Goal: Transaction & Acquisition: Purchase product/service

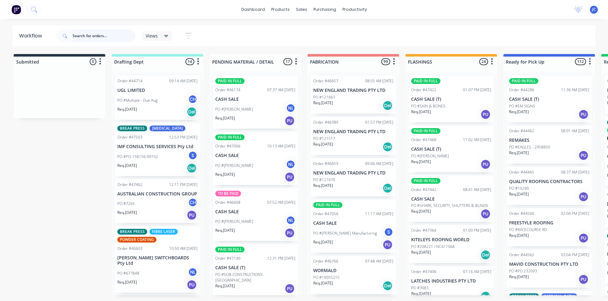
click at [96, 35] on input "text" at bounding box center [103, 36] width 63 height 13
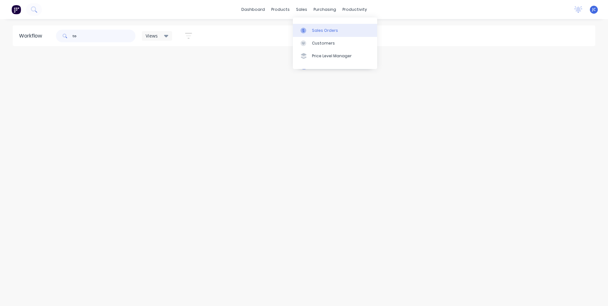
type input "to"
click at [304, 26] on link "Sales Orders" at bounding box center [335, 30] width 84 height 13
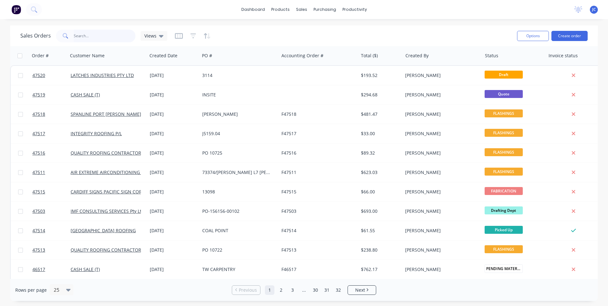
click at [80, 35] on input "text" at bounding box center [105, 36] width 62 height 13
type input "toshiba"
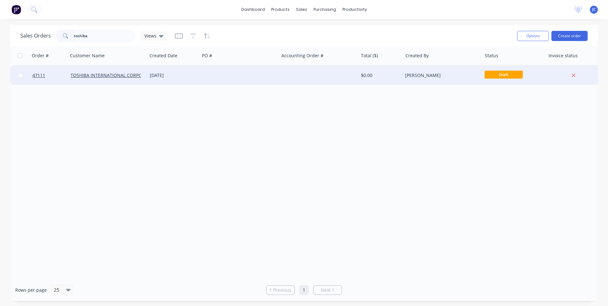
click at [177, 75] on div "[DATE]" at bounding box center [173, 75] width 47 height 6
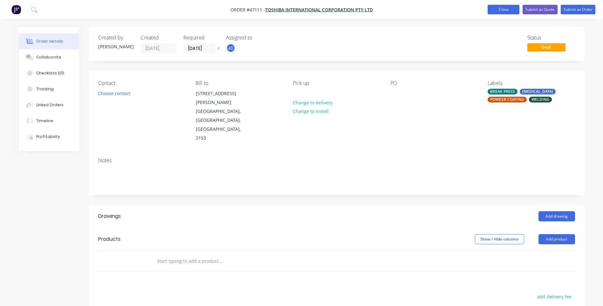
click at [509, 10] on button "Close" at bounding box center [504, 10] width 32 height 10
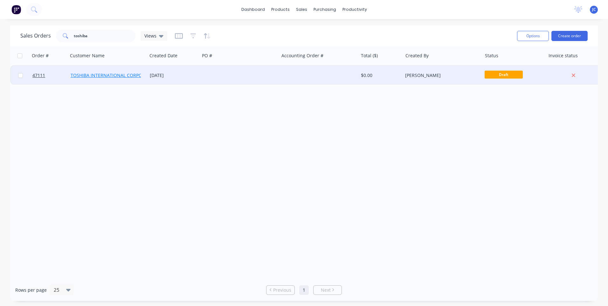
click at [105, 76] on link "TOSHIBA INTERNATIONAL CORPORATION Pty Ltd" at bounding box center [123, 75] width 104 height 6
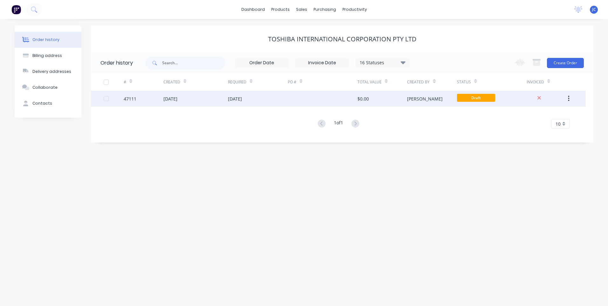
click at [242, 98] on div "[DATE]" at bounding box center [235, 98] width 14 height 7
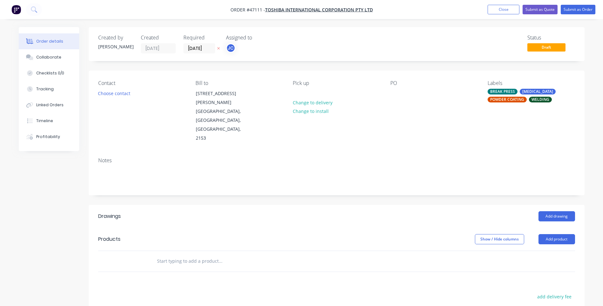
click at [218, 49] on icon at bounding box center [218, 48] width 3 height 4
click at [125, 93] on button "Choose contact" at bounding box center [113, 93] width 39 height 9
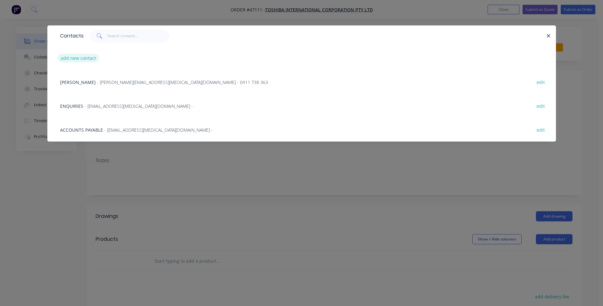
click at [89, 58] on button "add new contact" at bounding box center [79, 58] width 42 height 9
select select "AU"
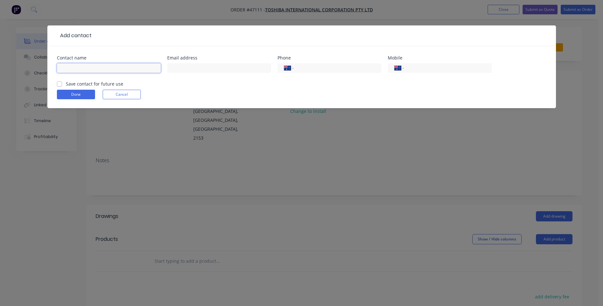
click at [88, 66] on input "text" at bounding box center [109, 68] width 104 height 10
type input "[PERSON_NAME]"
click at [193, 68] on input "text" at bounding box center [219, 68] width 104 height 10
type input "[EMAIL_ADDRESS][MEDICAL_DATA][DOMAIN_NAME]"
click at [66, 84] on label "Save contact for future use" at bounding box center [95, 83] width 58 height 7
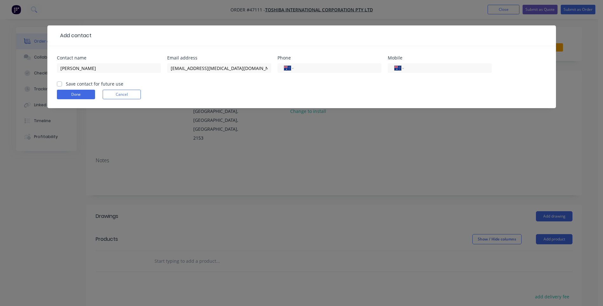
click at [60, 84] on input "Save contact for future use" at bounding box center [59, 83] width 5 height 6
checkbox input "true"
click at [76, 94] on button "Done" at bounding box center [76, 95] width 38 height 10
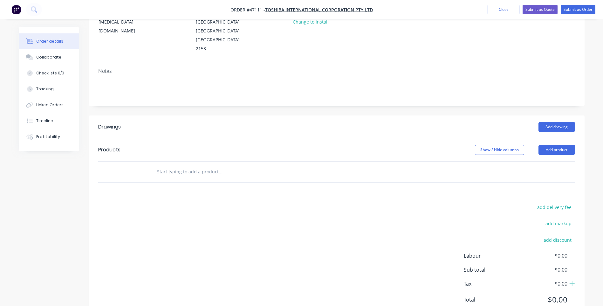
scroll to position [95, 0]
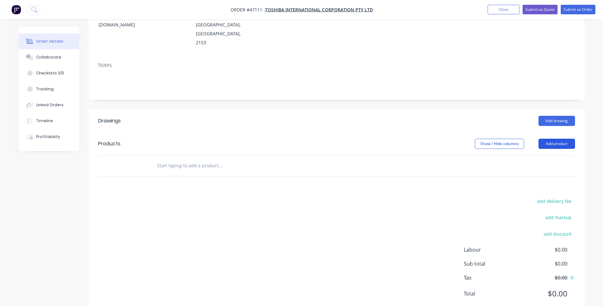
click at [557, 139] on button "Add product" at bounding box center [557, 144] width 37 height 10
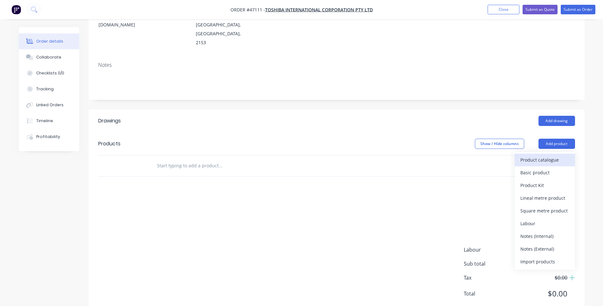
click at [541, 155] on div "Product catalogue" at bounding box center [544, 159] width 49 height 9
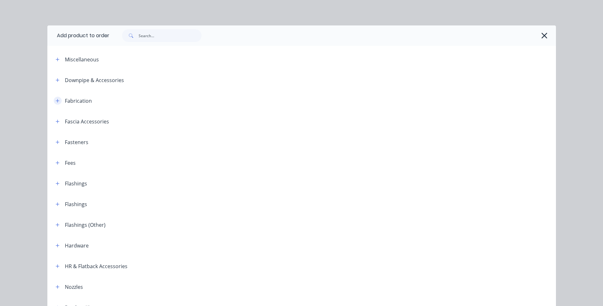
click at [58, 99] on button "button" at bounding box center [58, 101] width 8 height 8
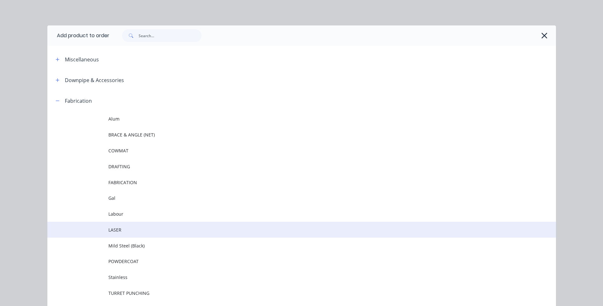
click at [115, 226] on span "LASER" at bounding box center [287, 229] width 358 height 7
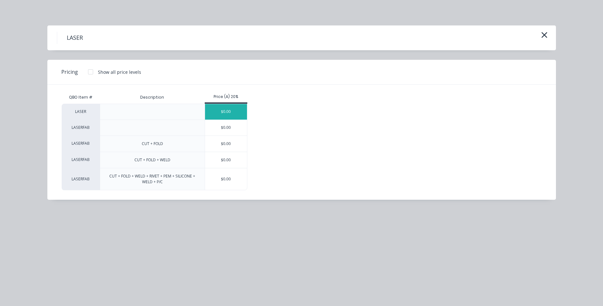
click at [229, 111] on div "$0.00" at bounding box center [226, 112] width 42 height 16
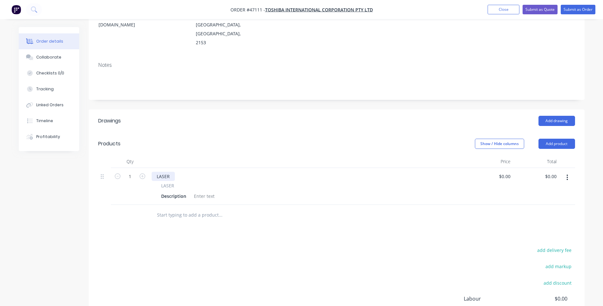
click at [170, 172] on div "LASER" at bounding box center [163, 176] width 23 height 9
drag, startPoint x: 173, startPoint y: 159, endPoint x: 157, endPoint y: 155, distance: 16.3
click at [157, 172] on div "LASER" at bounding box center [163, 176] width 23 height 9
click at [166, 172] on div "LASER" at bounding box center [163, 176] width 23 height 9
click at [160, 172] on div "LASER" at bounding box center [163, 176] width 23 height 9
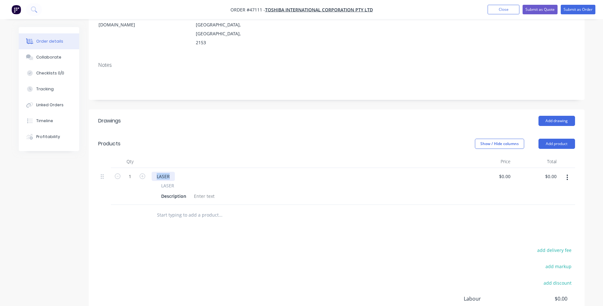
drag, startPoint x: 170, startPoint y: 159, endPoint x: 152, endPoint y: 158, distance: 17.8
click at [152, 172] on div "LASER" at bounding box center [163, 176] width 23 height 9
click at [171, 191] on div "Description" at bounding box center [174, 195] width 30 height 9
click at [160, 172] on div "2MM MILD STEEL" at bounding box center [175, 176] width 47 height 9
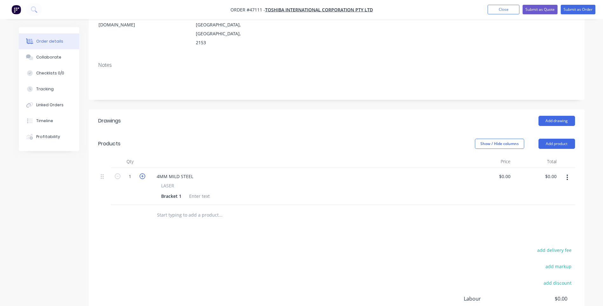
click at [144, 173] on icon "button" at bounding box center [143, 176] width 6 height 6
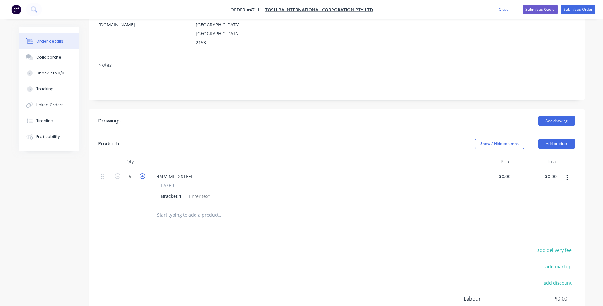
type input "6"
click at [199, 191] on div at bounding box center [200, 195] width 26 height 9
click at [249, 205] on div at bounding box center [263, 215] width 229 height 21
click at [203, 191] on div "CUT ONLY" at bounding box center [200, 195] width 27 height 9
click at [567, 174] on icon "button" at bounding box center [568, 177] width 2 height 7
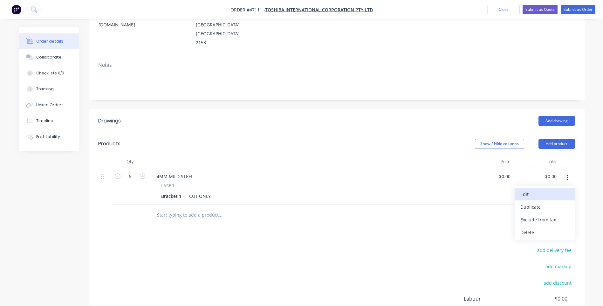
click at [535, 189] on div "Edit" at bounding box center [544, 193] width 49 height 9
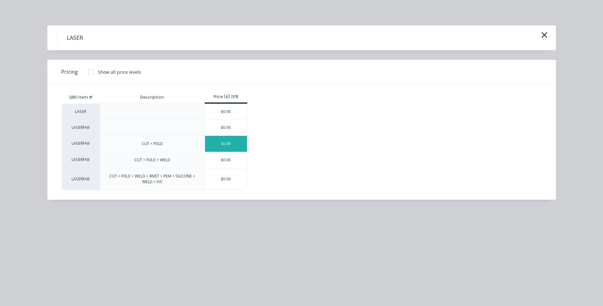
click at [212, 145] on div "$0.00" at bounding box center [226, 144] width 42 height 16
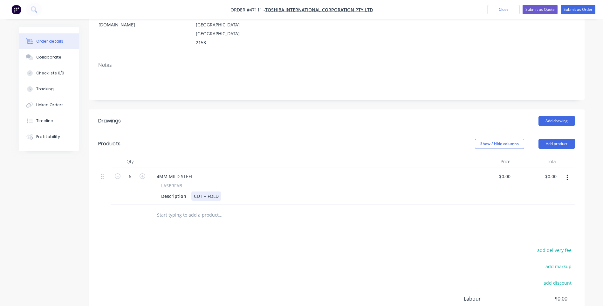
click at [251, 191] on div "Description CUT + FOLD" at bounding box center [307, 195] width 296 height 9
click at [180, 191] on div "Description" at bounding box center [174, 195] width 30 height 9
click at [316, 209] on div at bounding box center [247, 215] width 191 height 13
click at [566, 172] on button "button" at bounding box center [567, 177] width 15 height 11
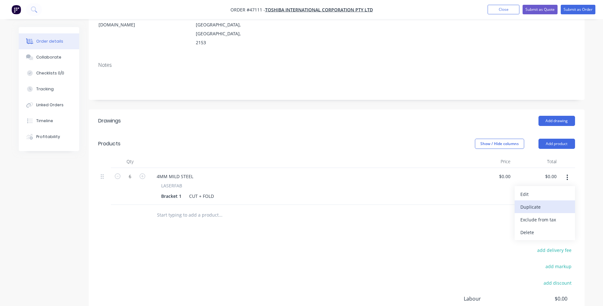
click at [529, 202] on div "Duplicate" at bounding box center [544, 206] width 49 height 9
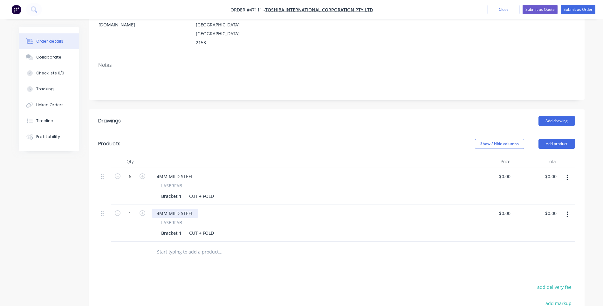
click at [160, 209] on div "4MM MILD STEEL" at bounding box center [175, 213] width 47 height 9
click at [180, 228] on div "Bracket 1" at bounding box center [171, 232] width 25 height 9
click at [181, 228] on div "Bracket 1" at bounding box center [171, 232] width 25 height 9
click at [563, 172] on button "button" at bounding box center [567, 177] width 15 height 11
click at [532, 189] on div "Edit" at bounding box center [544, 193] width 49 height 9
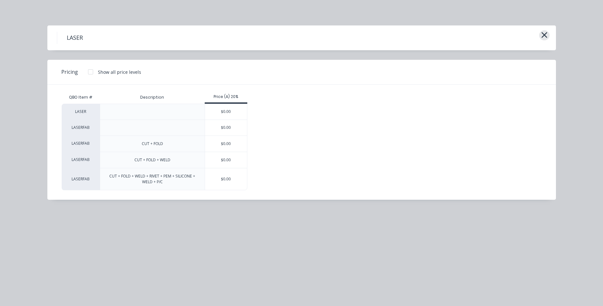
click at [546, 37] on icon "button" at bounding box center [544, 35] width 6 height 6
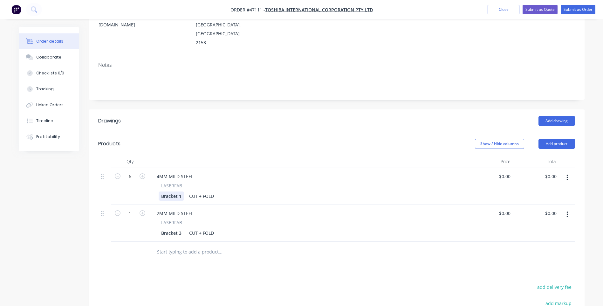
click at [181, 191] on div "Bracket 1" at bounding box center [171, 195] width 25 height 9
click at [180, 228] on div "Bracket 3" at bounding box center [171, 232] width 25 height 9
click at [181, 228] on div "Bracket 3" at bounding box center [171, 232] width 25 height 9
click at [273, 245] on input "text" at bounding box center [220, 251] width 127 height 13
click at [567, 211] on icon "button" at bounding box center [567, 214] width 1 height 6
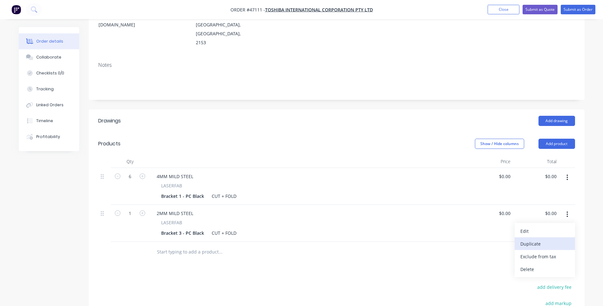
click at [534, 239] on div "Duplicate" at bounding box center [544, 243] width 49 height 9
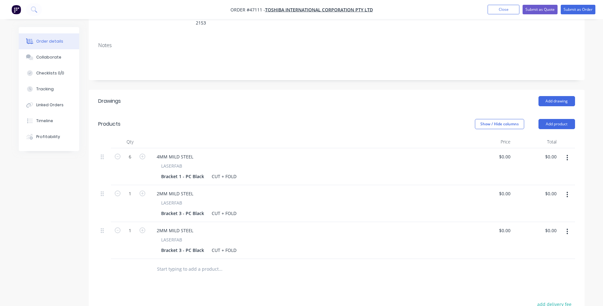
scroll to position [191, 0]
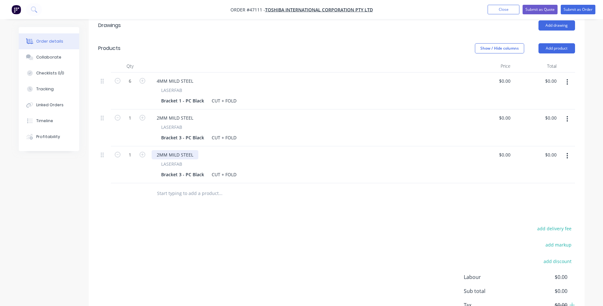
click at [161, 150] on div "2MM MILD STEEL" at bounding box center [175, 154] width 47 height 9
click at [167, 150] on div "6MM MILD STEEL" at bounding box center [175, 154] width 47 height 9
click at [170, 170] on div "Bracket 3 - PC Black" at bounding box center [183, 174] width 48 height 9
drag, startPoint x: 202, startPoint y: 157, endPoint x: 183, endPoint y: 156, distance: 18.8
click at [183, 170] on div "Bracket 3 - PC Black" at bounding box center [183, 174] width 48 height 9
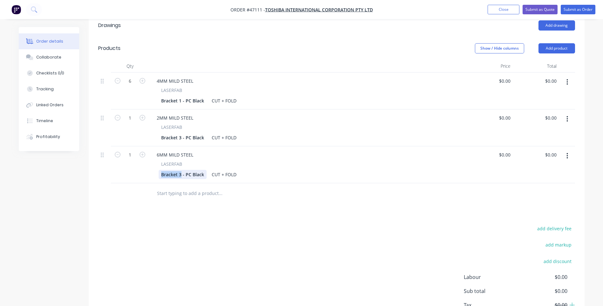
drag, startPoint x: 181, startPoint y: 155, endPoint x: 146, endPoint y: 158, distance: 34.5
click at [146, 158] on div "1 6MM MILD STEEL LASERFAB Bracket 3 - PC Black CUT + FOLD $0.00 $0.00 $0.00 $0.…" at bounding box center [336, 164] width 477 height 37
click at [217, 196] on div "Drawings Add drawing Products Show / Hide columns Add product Qty Price Total 6…" at bounding box center [337, 178] width 496 height 328
click at [143, 115] on icon "button" at bounding box center [143, 118] width 6 height 6
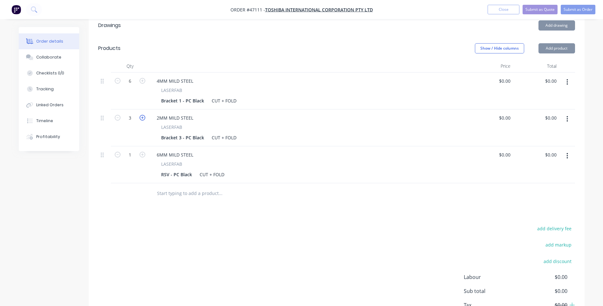
click at [143, 115] on icon "button" at bounding box center [143, 118] width 6 height 6
type input "6"
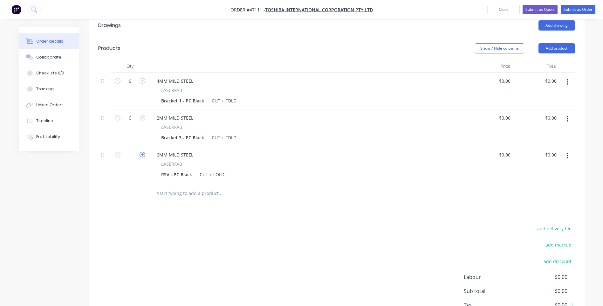
click at [143, 152] on icon "button" at bounding box center [143, 155] width 6 height 6
type input "4"
click at [568, 153] on icon "button" at bounding box center [567, 156] width 1 height 6
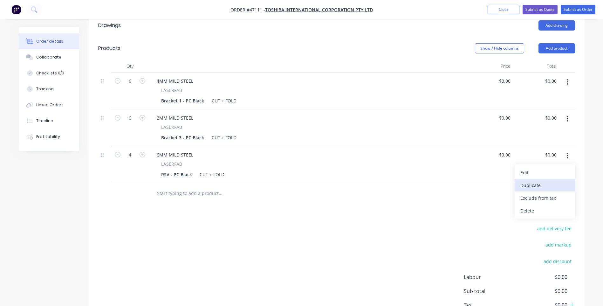
click at [529, 181] on div "Duplicate" at bounding box center [544, 185] width 49 height 9
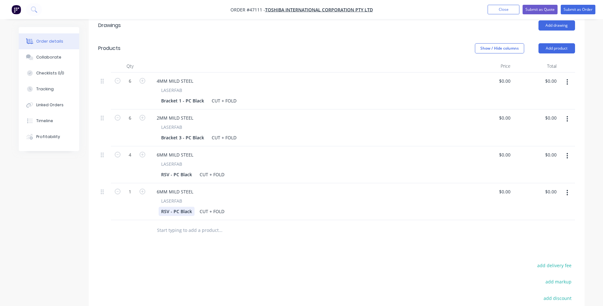
click at [174, 207] on div "RSV - PC Black" at bounding box center [177, 211] width 36 height 9
click at [169, 207] on div "RSV - PC Black" at bounding box center [177, 211] width 36 height 9
drag, startPoint x: 161, startPoint y: 83, endPoint x: 169, endPoint y: 88, distance: 9.4
click at [161, 96] on div "Bracket 1 - PC Black" at bounding box center [183, 100] width 48 height 9
click at [170, 133] on div "Bracket 3 - PC Black" at bounding box center [183, 137] width 48 height 9
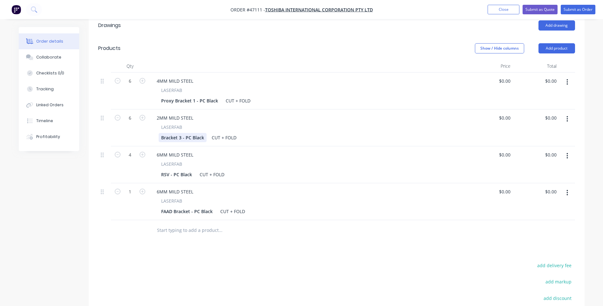
click at [162, 133] on div "Bracket 3 - PC Black" at bounding box center [183, 137] width 48 height 9
click at [298, 197] on div "LASERFAB FAAD Bracket - PC Black CUT + FOLD" at bounding box center [308, 206] width 313 height 18
click at [142, 189] on icon "button" at bounding box center [143, 192] width 6 height 6
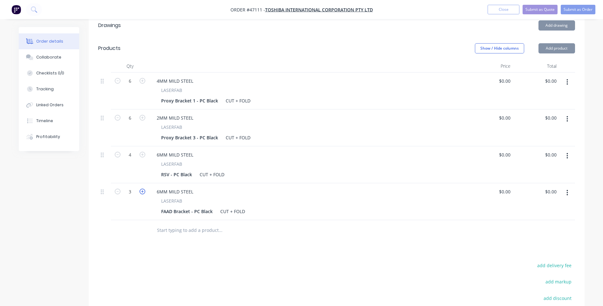
click at [142, 189] on icon "button" at bounding box center [143, 192] width 6 height 6
type input "6"
click at [568, 190] on icon "button" at bounding box center [567, 193] width 1 height 6
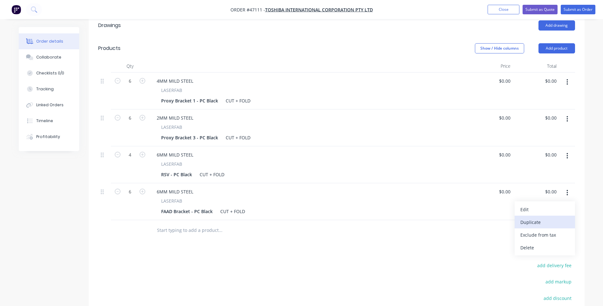
click at [529, 217] on div "Duplicate" at bounding box center [544, 221] width 49 height 9
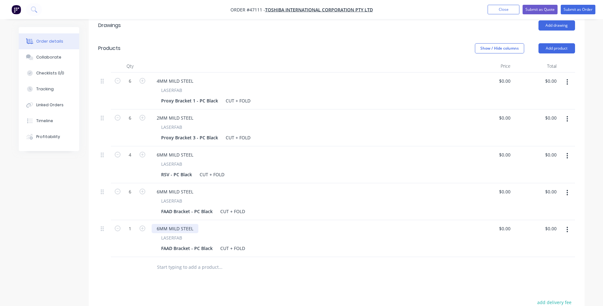
click at [158, 224] on div "6MM MILD STEEL" at bounding box center [175, 228] width 47 height 9
click at [568, 226] on icon "button" at bounding box center [568, 229] width 2 height 7
click at [172, 244] on div "FAAD Bracket - PC Black" at bounding box center [187, 248] width 57 height 9
drag, startPoint x: 172, startPoint y: 231, endPoint x: 157, endPoint y: 231, distance: 14.6
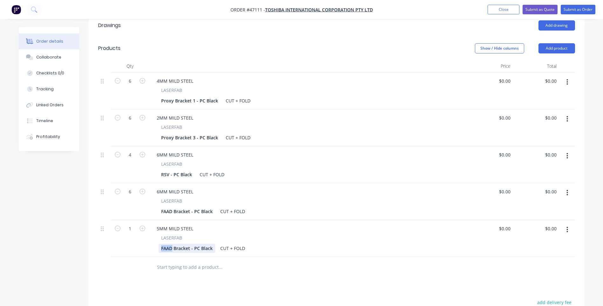
click at [157, 234] on div "LASERFAB FAAD Bracket - PC Black CUT + FOLD" at bounding box center [308, 243] width 313 height 18
click at [568, 226] on icon "button" at bounding box center [568, 229] width 2 height 7
click at [525, 242] on div "Edit" at bounding box center [544, 246] width 49 height 9
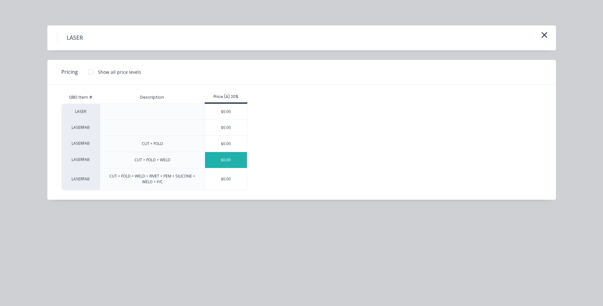
click at [223, 162] on div "$0.00" at bounding box center [226, 160] width 42 height 16
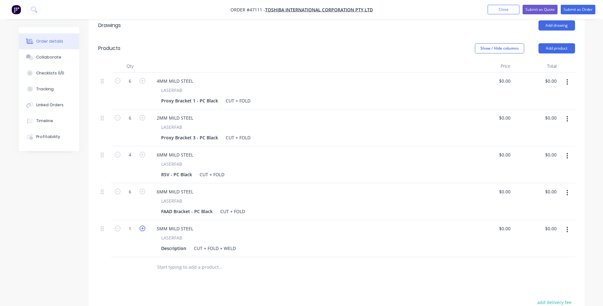
click at [143, 225] on icon "button" at bounding box center [143, 228] width 6 height 6
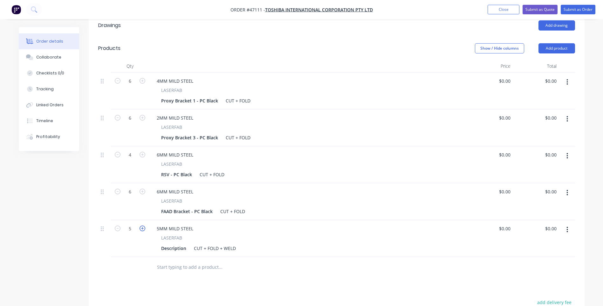
type input "6"
click at [170, 244] on div "Description" at bounding box center [174, 248] width 30 height 9
click at [174, 244] on div "Description" at bounding box center [174, 248] width 30 height 9
click at [293, 261] on div at bounding box center [247, 267] width 191 height 13
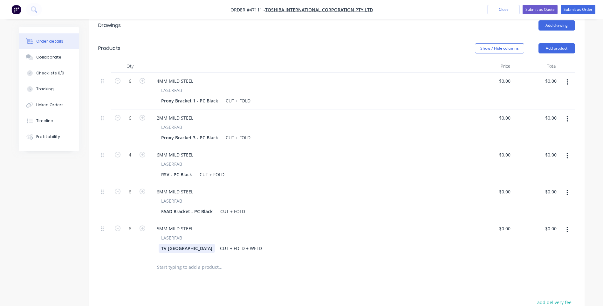
click at [193, 244] on div "TV [GEOGRAPHIC_DATA]" at bounding box center [187, 248] width 56 height 9
click at [183, 244] on div "TV Mount Base &" at bounding box center [180, 248] width 42 height 9
click at [215, 244] on div "TV Mount Bracket Base &" at bounding box center [189, 248] width 60 height 9
click at [262, 267] on input "text" at bounding box center [220, 273] width 127 height 13
click at [568, 226] on icon "button" at bounding box center [568, 229] width 2 height 7
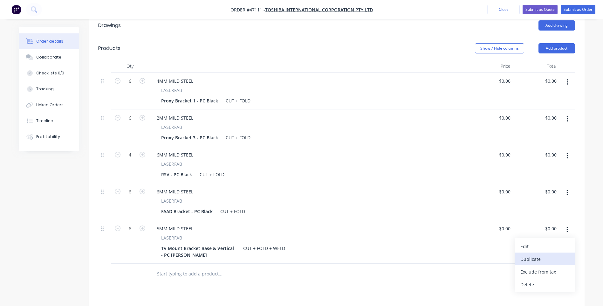
click at [540, 254] on div "Duplicate" at bounding box center [544, 258] width 49 height 9
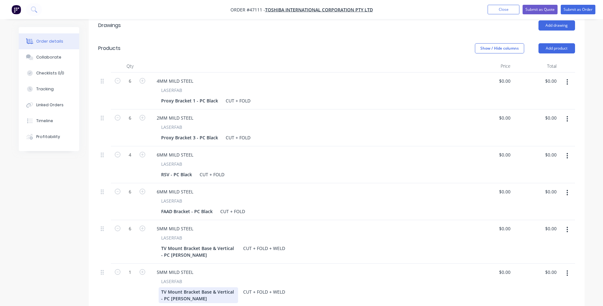
click at [173, 287] on div "TV Mount Bracket Base & Vertical - PC [PERSON_NAME]" at bounding box center [198, 295] width 79 height 16
drag, startPoint x: 232, startPoint y: 274, endPoint x: 157, endPoint y: 272, distance: 75.1
click at [157, 278] on div "LASERFAB TV Mount Bracket Base & Vertical - PC Black CUT + FOLD + WELD" at bounding box center [308, 290] width 313 height 25
click at [580, 267] on div "Qty Price Total 6 4MM MILD STEEL LASERFAB Proxy Bracket 1 - PC Black CUT + FOLD…" at bounding box center [337, 194] width 496 height 268
click at [567, 267] on button "button" at bounding box center [567, 272] width 15 height 11
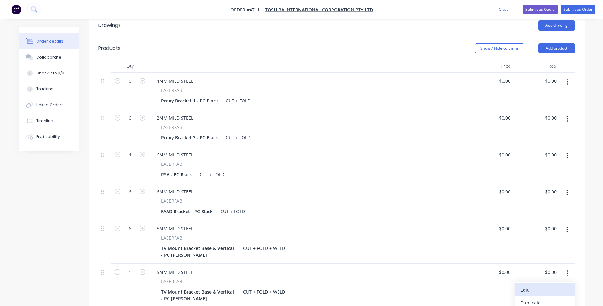
click at [524, 285] on div "Edit" at bounding box center [544, 289] width 49 height 9
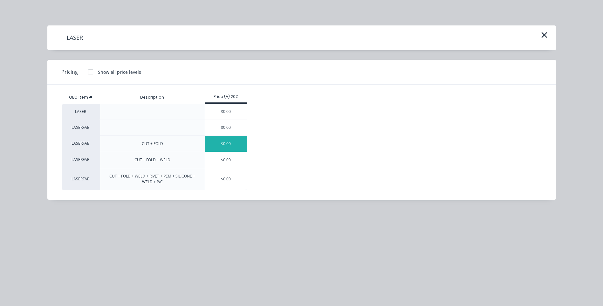
click at [231, 144] on div "$0.00" at bounding box center [226, 144] width 42 height 16
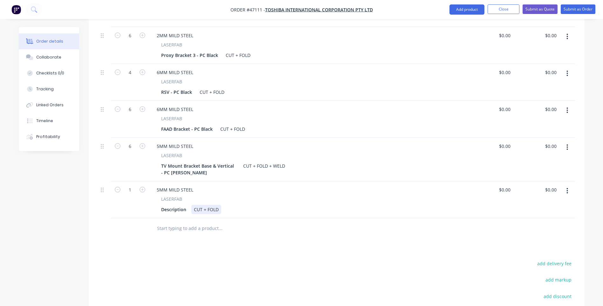
scroll to position [273, 0]
click at [142, 187] on icon "button" at bounding box center [143, 190] width 6 height 6
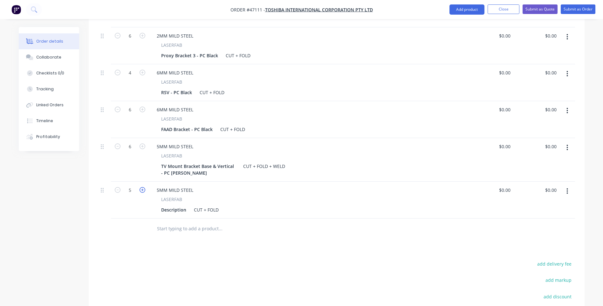
click at [142, 187] on icon "button" at bounding box center [143, 190] width 6 height 6
type input "6"
click at [158, 185] on div "5MM MILD STEEL" at bounding box center [175, 189] width 47 height 9
click at [178, 205] on div "Description" at bounding box center [174, 209] width 30 height 9
drag, startPoint x: 186, startPoint y: 192, endPoint x: 158, endPoint y: 192, distance: 28.3
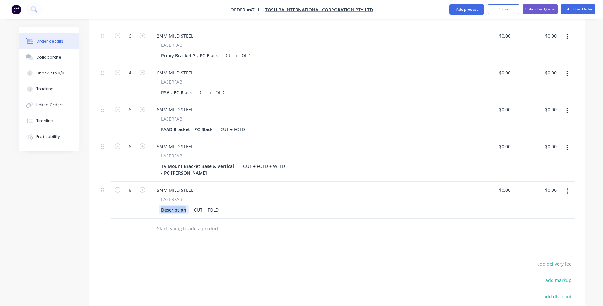
click at [158, 196] on div "LASERFAB Description CUT + FOLD" at bounding box center [308, 205] width 313 height 18
click at [266, 222] on input "text" at bounding box center [220, 228] width 127 height 13
click at [194, 205] on div "Proxy Bracket 2" at bounding box center [178, 209] width 39 height 9
click at [567, 188] on icon "button" at bounding box center [568, 191] width 2 height 7
click at [533, 216] on div "Duplicate" at bounding box center [544, 220] width 49 height 9
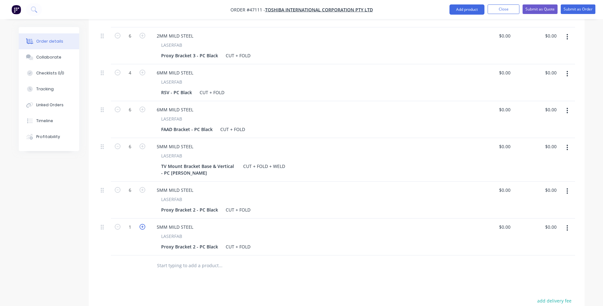
click at [143, 224] on icon "button" at bounding box center [143, 227] width 6 height 6
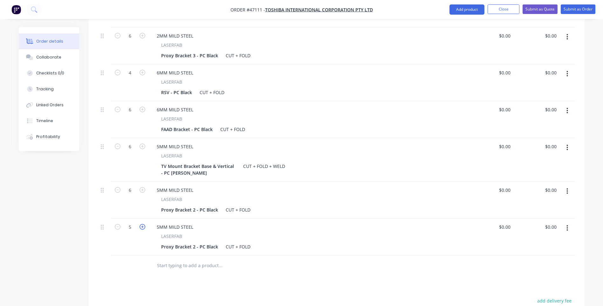
type input "6"
click at [169, 242] on div "Proxy Bracket 2 - PC Black" at bounding box center [190, 246] width 62 height 9
drag, startPoint x: 193, startPoint y: 230, endPoint x: 158, endPoint y: 229, distance: 34.7
click at [158, 233] on div "LASERFAB Proxy Bracket 2 - PC Black CUT + FOLD" at bounding box center [308, 242] width 313 height 18
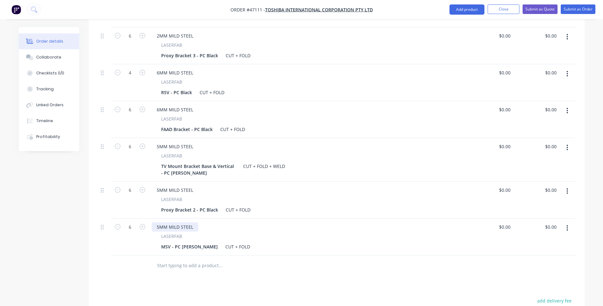
click at [161, 222] on div "5MM MILD STEEL" at bounding box center [175, 226] width 47 height 9
click at [159, 222] on div "5MM MILD STEEL" at bounding box center [175, 226] width 47 height 9
click at [290, 233] on div "LASERFAB" at bounding box center [308, 236] width 294 height 7
click at [568, 224] on icon "button" at bounding box center [568, 227] width 2 height 7
click at [530, 253] on div "Duplicate" at bounding box center [544, 257] width 49 height 9
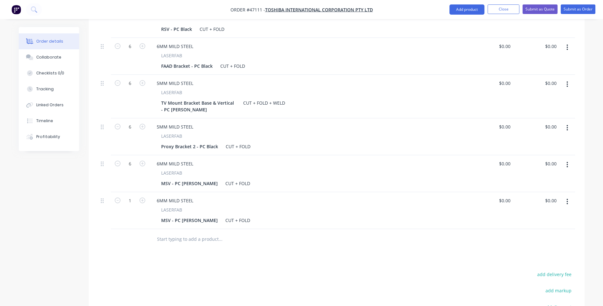
scroll to position [336, 0]
click at [166, 215] on div "MSV - PC [PERSON_NAME]" at bounding box center [190, 219] width 62 height 9
click at [167, 215] on div "MSV - PC [PERSON_NAME]" at bounding box center [190, 219] width 62 height 9
click at [143, 197] on icon "button" at bounding box center [143, 200] width 6 height 6
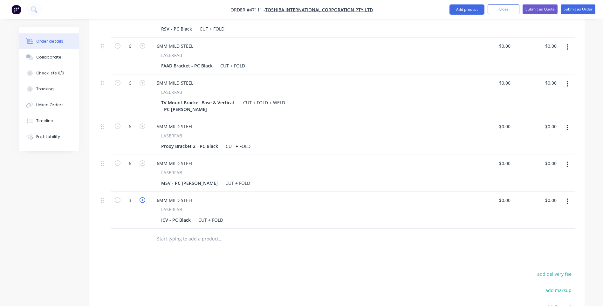
click at [143, 197] on icon "button" at bounding box center [143, 200] width 6 height 6
type input "4"
click at [160, 196] on div "6MM MILD STEEL" at bounding box center [175, 200] width 47 height 9
click at [233, 206] on div "LASERFAB" at bounding box center [308, 209] width 294 height 7
click at [322, 232] on div at bounding box center [247, 238] width 191 height 13
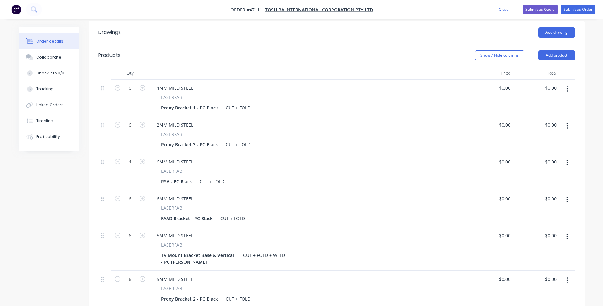
scroll to position [177, 0]
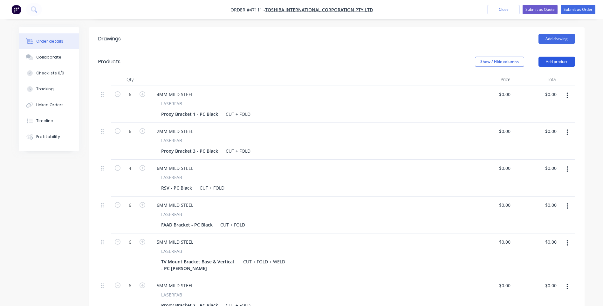
click at [549, 57] on button "Add product" at bounding box center [557, 62] width 37 height 10
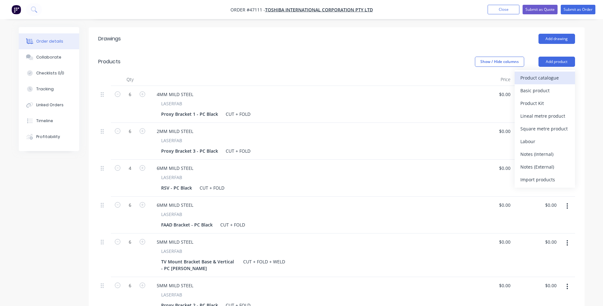
click at [540, 73] on div "Product catalogue" at bounding box center [544, 77] width 49 height 9
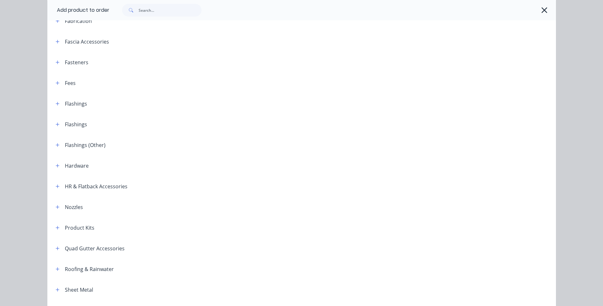
scroll to position [79, 0]
click at [56, 165] on icon "button" at bounding box center [57, 165] width 3 height 3
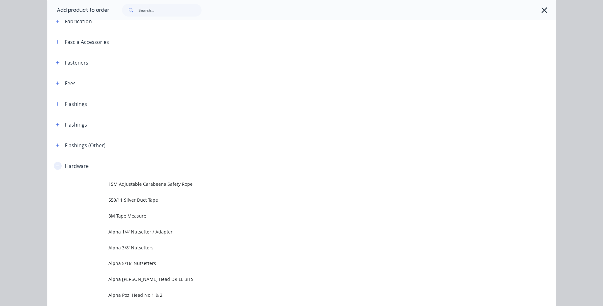
click at [56, 165] on icon "button" at bounding box center [58, 166] width 4 height 4
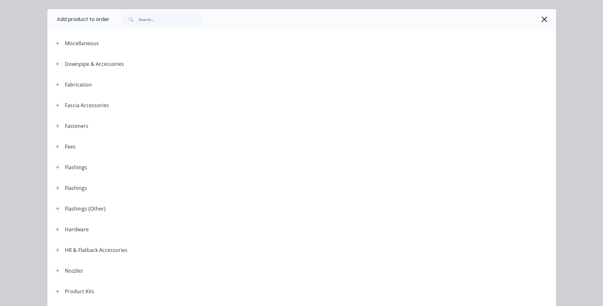
scroll to position [16, 0]
click at [56, 84] on icon "button" at bounding box center [57, 84] width 3 height 3
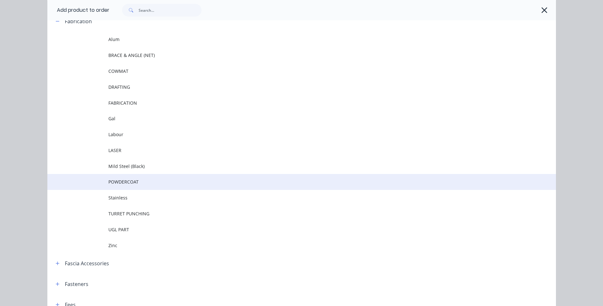
scroll to position [48, 0]
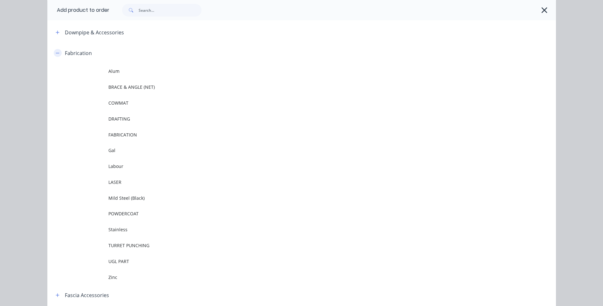
click at [57, 49] on button "button" at bounding box center [58, 53] width 8 height 8
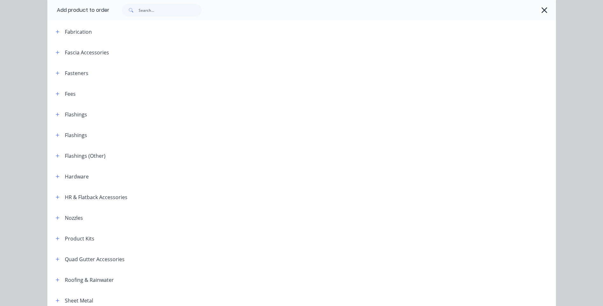
scroll to position [0, 0]
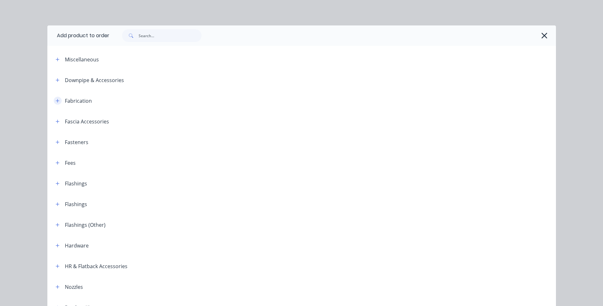
click at [57, 101] on icon "button" at bounding box center [58, 101] width 4 height 4
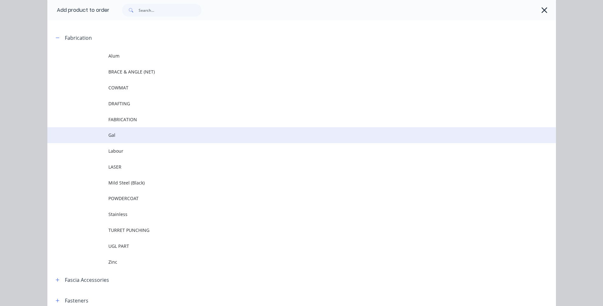
scroll to position [64, 0]
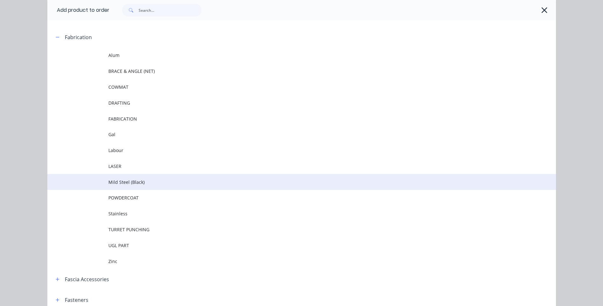
click at [117, 182] on span "Mild Steel (Black)" at bounding box center [287, 182] width 358 height 7
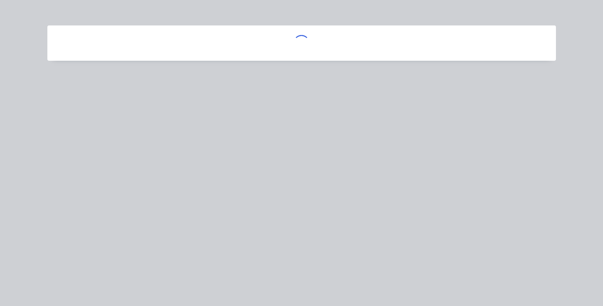
scroll to position [0, 0]
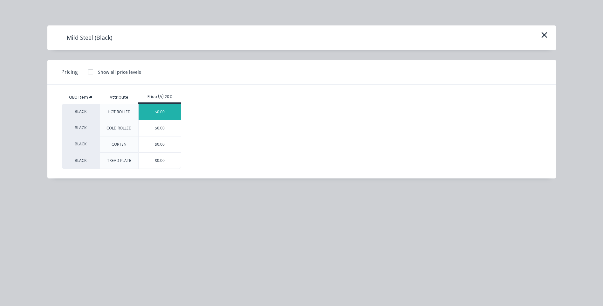
click at [163, 114] on div "$0.00" at bounding box center [160, 112] width 42 height 16
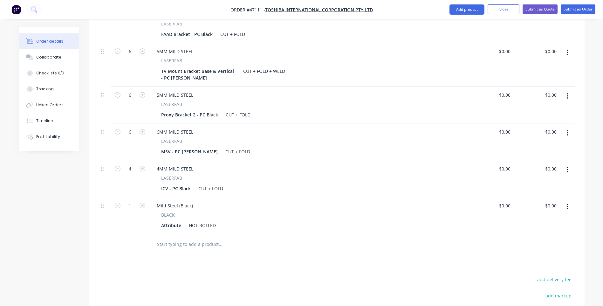
scroll to position [368, 0]
click at [157, 201] on div "Mild Steel (Black)" at bounding box center [175, 205] width 46 height 9
click at [202, 211] on div "BLACK" at bounding box center [308, 214] width 294 height 7
click at [176, 220] on div "Attribute" at bounding box center [171, 224] width 25 height 9
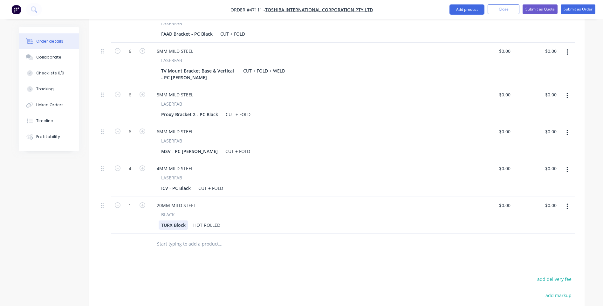
click at [187, 220] on div "TURX Block" at bounding box center [174, 224] width 30 height 9
click at [570, 201] on button "button" at bounding box center [567, 206] width 15 height 11
click at [533, 231] on div "Duplicate" at bounding box center [544, 235] width 49 height 9
click at [566, 238] on button "button" at bounding box center [567, 243] width 15 height 11
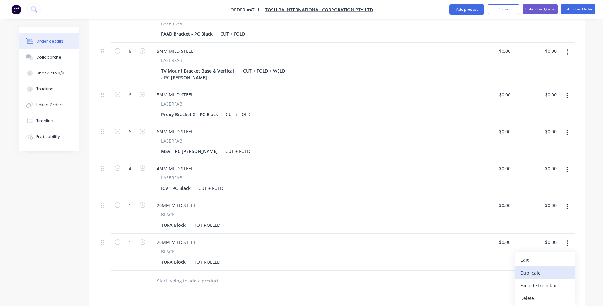
click at [535, 268] on div "Duplicate" at bounding box center [544, 272] width 49 height 9
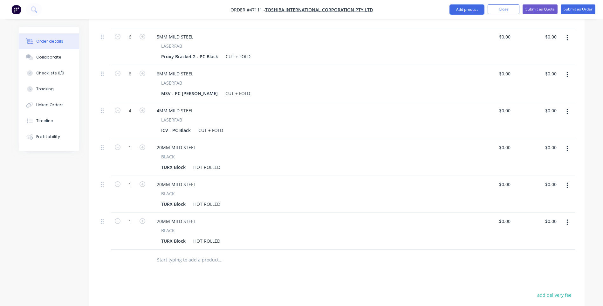
scroll to position [432, 0]
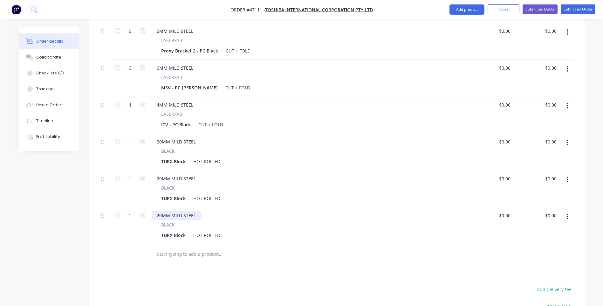
click at [167, 211] on div "20MM MILD STEEL" at bounding box center [176, 215] width 49 height 9
drag, startPoint x: 171, startPoint y: 197, endPoint x: 152, endPoint y: 198, distance: 19.1
click at [152, 211] on div "20MM MILD STEEL" at bounding box center [176, 215] width 49 height 9
click at [182, 211] on div "MILD STEEL" at bounding box center [169, 215] width 35 height 9
click at [182, 211] on div "MILD STEEL BAR" at bounding box center [174, 215] width 45 height 9
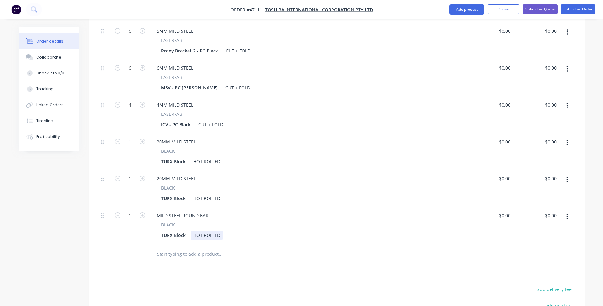
click at [233, 231] on div "TURX Block HOT ROLLED" at bounding box center [307, 235] width 296 height 9
drag, startPoint x: 171, startPoint y: 161, endPoint x: 173, endPoint y: 163, distance: 3.4
click at [171, 174] on div "20MM MILD STEEL" at bounding box center [176, 178] width 49 height 9
click at [181, 174] on div "MILD STEEL" at bounding box center [169, 178] width 35 height 9
click at [183, 194] on div "TURX Block" at bounding box center [174, 198] width 30 height 9
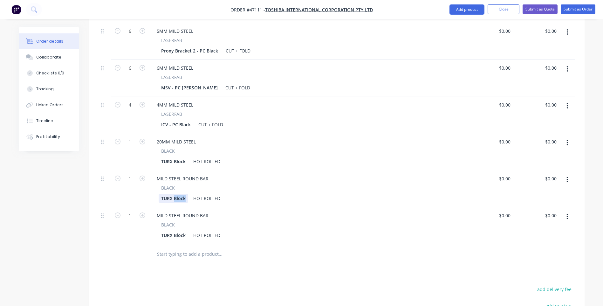
click at [183, 194] on div "TURX Block" at bounding box center [174, 198] width 30 height 9
drag, startPoint x: 183, startPoint y: 179, endPoint x: 169, endPoint y: 183, distance: 15.1
click at [169, 194] on div "TURX Block" at bounding box center [174, 198] width 30 height 9
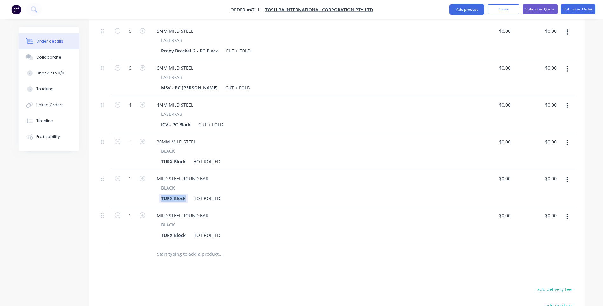
click at [169, 194] on div "TURX Block" at bounding box center [174, 198] width 30 height 9
click at [170, 231] on div "TURX Block" at bounding box center [174, 235] width 30 height 9
click at [171, 231] on div "TURX Block" at bounding box center [174, 235] width 30 height 9
click at [172, 231] on div "TURX Block" at bounding box center [174, 235] width 30 height 9
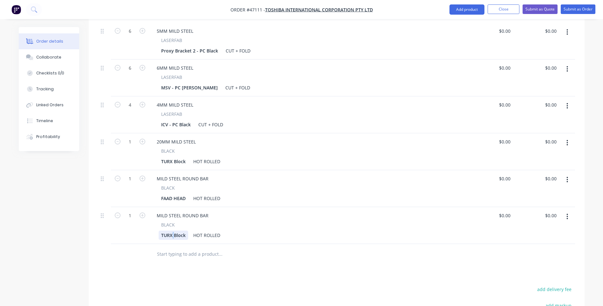
click at [172, 231] on div "TURX Block" at bounding box center [174, 235] width 30 height 9
click at [169, 231] on div "TURX Block" at bounding box center [174, 235] width 30 height 9
click at [172, 231] on div "TURX Block" at bounding box center [174, 235] width 30 height 9
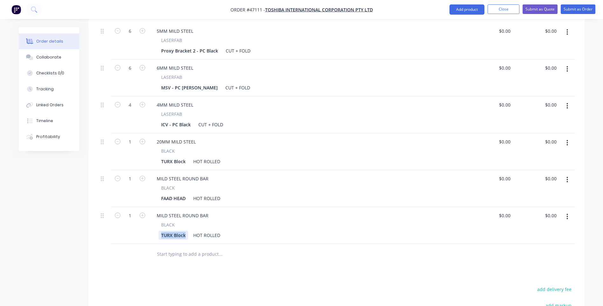
click at [172, 231] on div "TURX Block" at bounding box center [174, 235] width 30 height 9
click at [250, 245] on div at bounding box center [263, 254] width 229 height 21
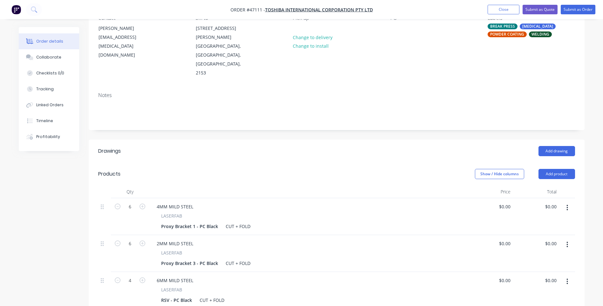
scroll to position [159, 0]
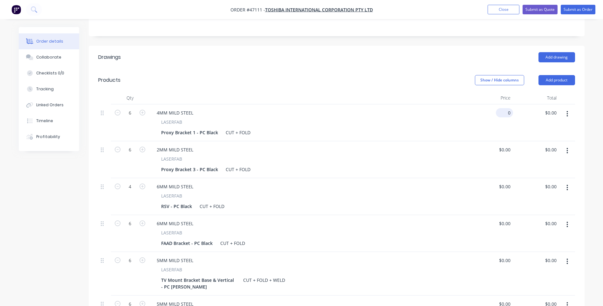
click at [506, 108] on div "0 $0.00" at bounding box center [506, 112] width 15 height 9
type input "$30.61"
type input "$183.66"
click at [407, 145] on div "2MM MILD STEEL" at bounding box center [308, 149] width 313 height 9
click at [508, 145] on input "0" at bounding box center [509, 149] width 7 height 9
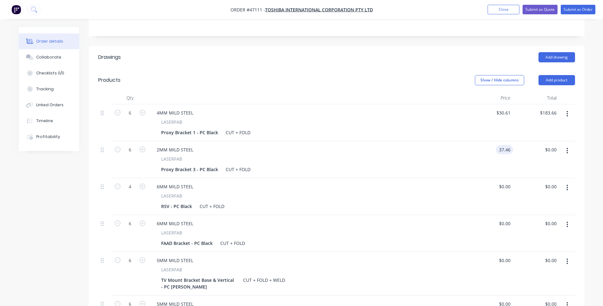
type input "$37.46"
type input "$224.76"
click at [486, 178] on div "$0.00 $0.00" at bounding box center [490, 196] width 46 height 37
click at [502, 178] on div "0 $0.00" at bounding box center [490, 196] width 46 height 37
click at [456, 219] on div "6MM MILD STEEL" at bounding box center [308, 223] width 313 height 9
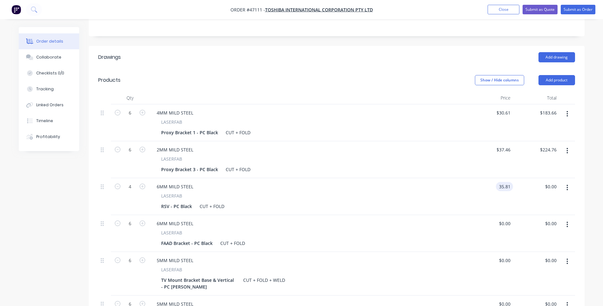
type input "$35.81"
type input "$143.24"
click at [507, 219] on input "0" at bounding box center [509, 223] width 7 height 9
click at [469, 227] on div "32.98 32.98" at bounding box center [490, 233] width 46 height 37
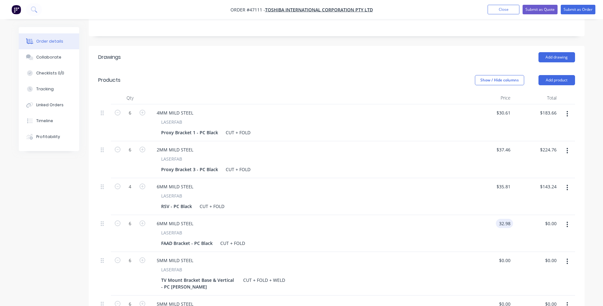
type input "$32.98"
type input "$197.88"
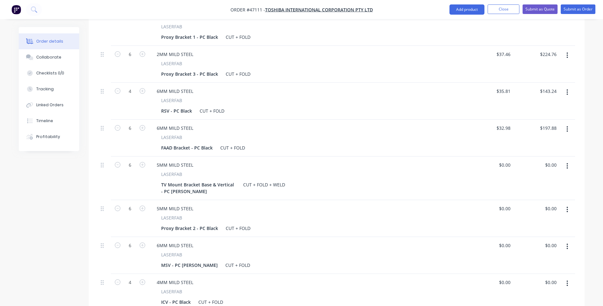
scroll to position [286, 0]
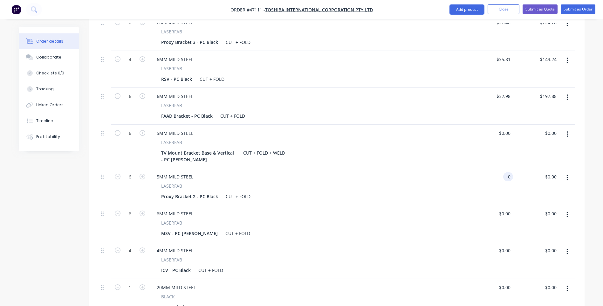
click at [504, 172] on div "0 0" at bounding box center [508, 176] width 10 height 9
type input "$25.22"
type input "$151.32"
click at [503, 209] on div "0 $0.00" at bounding box center [504, 213] width 17 height 9
type input "$29.91"
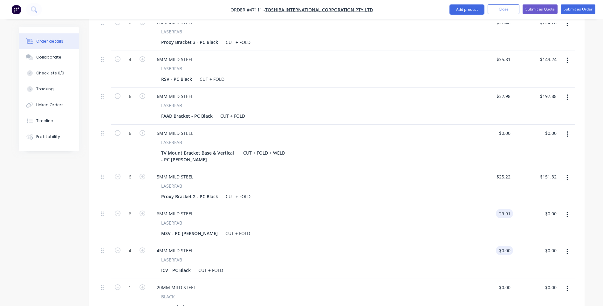
type input "$179.46"
click at [509, 246] on input "0" at bounding box center [506, 250] width 15 height 9
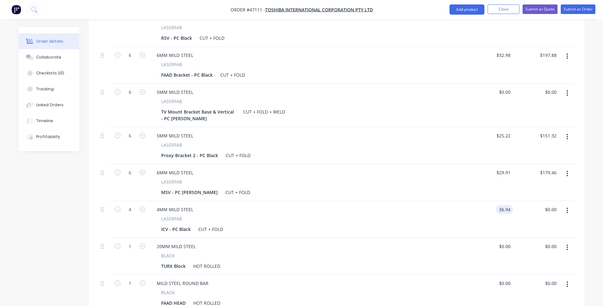
scroll to position [413, 0]
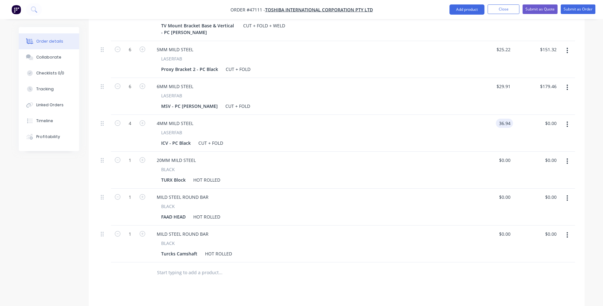
type input "$36.94"
type input "$147.76"
click at [431, 166] on div "BLACK" at bounding box center [308, 169] width 294 height 7
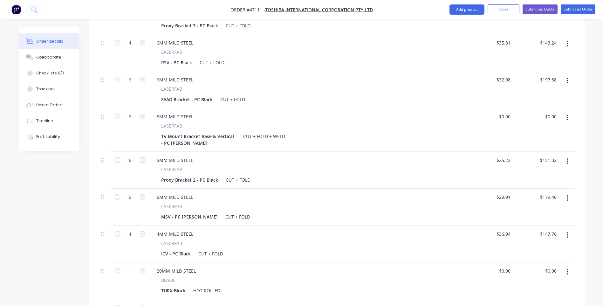
scroll to position [286, 0]
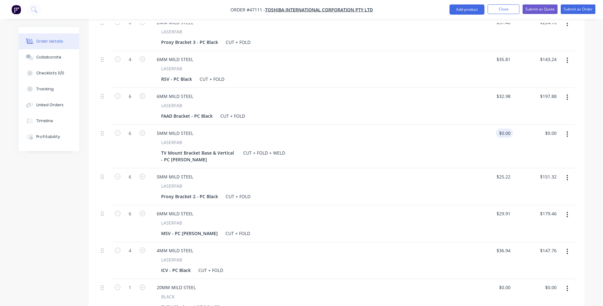
click at [505, 128] on div "$0.00 $0.00" at bounding box center [504, 132] width 17 height 9
type input "$82.86"
type input "$497.16"
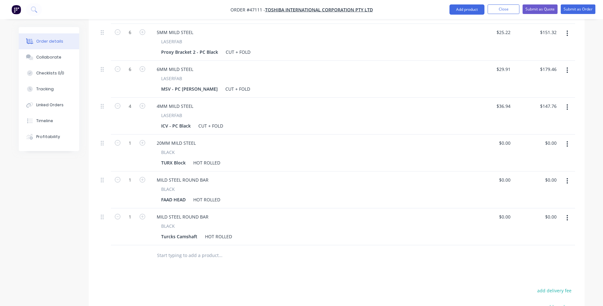
scroll to position [425, 0]
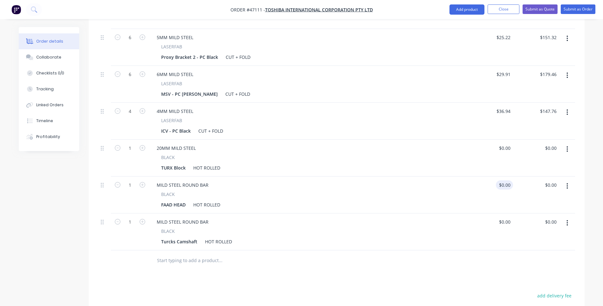
type input "$82.86"
click at [505, 180] on div "0 $0.00" at bounding box center [504, 184] width 17 height 9
type input "$70.00"
click at [145, 181] on button "button" at bounding box center [142, 184] width 8 height 7
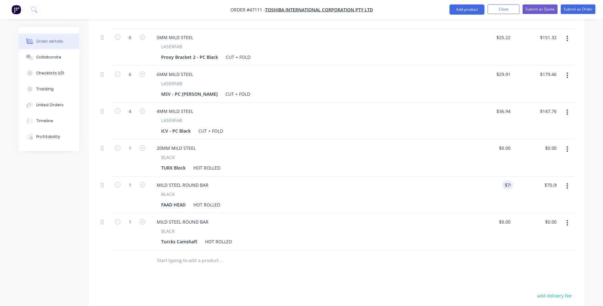
type input "2"
type input "$140.00"
click at [144, 182] on icon "button" at bounding box center [143, 185] width 6 height 6
type input "3"
type input "$210.00"
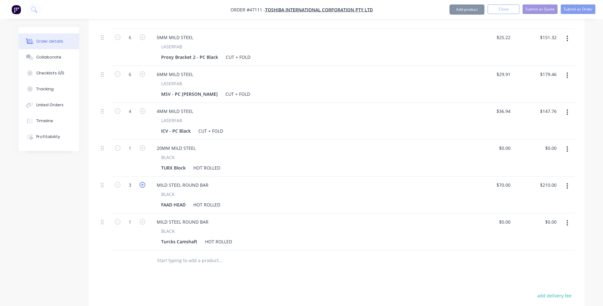
click at [144, 182] on icon "button" at bounding box center [143, 185] width 6 height 6
type input "4"
type input "$280.00"
click at [144, 182] on icon "button" at bounding box center [143, 185] width 6 height 6
type input "5"
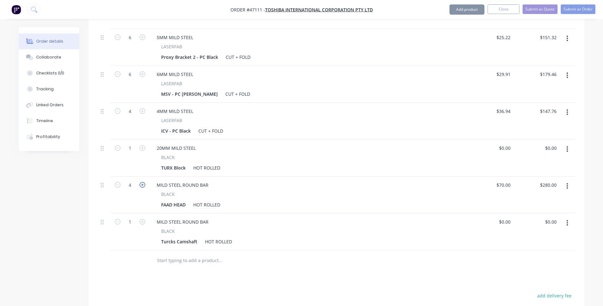
type input "$350.00"
click at [144, 182] on icon "button" at bounding box center [143, 185] width 6 height 6
type input "6"
type input "$420.00"
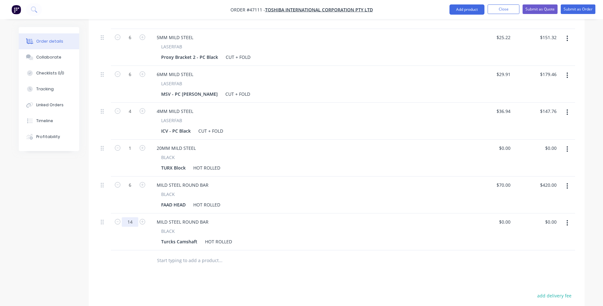
type input "14"
click at [504, 217] on div "0 0" at bounding box center [508, 221] width 10 height 9
type input "$50.00"
type input "$700.00"
click at [329, 154] on div "BLACK" at bounding box center [308, 157] width 294 height 7
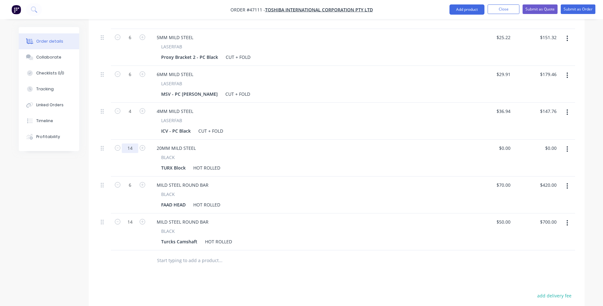
type input "14"
click at [268, 143] on div "20MM MILD STEEL" at bounding box center [308, 147] width 313 height 9
click at [504, 143] on div "0 0" at bounding box center [508, 147] width 10 height 9
type input "$55.00"
type input "$770.00"
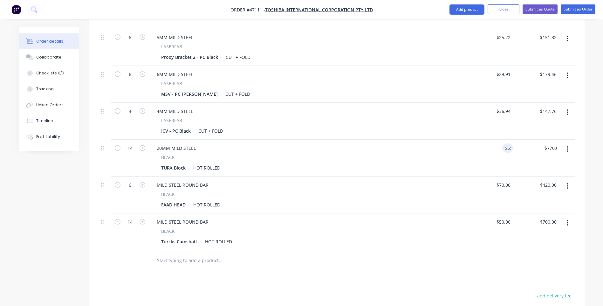
click at [440, 176] on div "MILD STEEL ROUND BAR BLACK FAAD HEAD HOT ROLLED" at bounding box center [308, 194] width 318 height 37
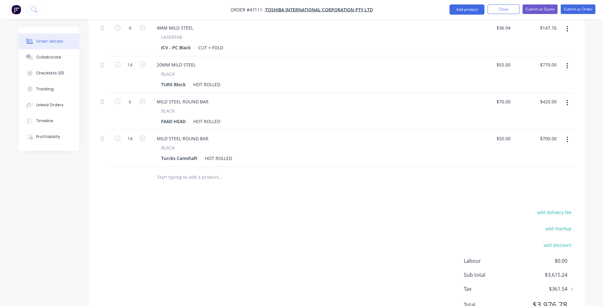
scroll to position [382, 0]
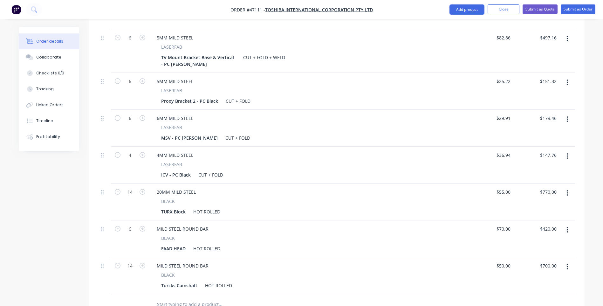
click at [565, 187] on button "button" at bounding box center [567, 192] width 15 height 11
click at [502, 183] on div "$55.00 $55.00" at bounding box center [490, 201] width 46 height 37
type input "$71.50"
type input "$1,001.00"
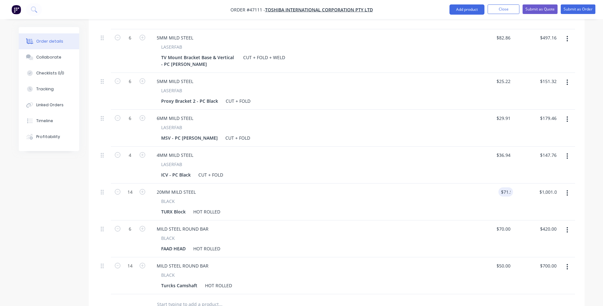
click at [474, 183] on div "$71.50 71.5" at bounding box center [490, 201] width 46 height 37
click at [500, 220] on div "70 $70.00" at bounding box center [490, 238] width 46 height 37
click at [500, 220] on div "$70.00 $70.00" at bounding box center [490, 238] width 46 height 37
click at [490, 220] on div "$70.00 $70.00" at bounding box center [490, 238] width 46 height 37
click at [501, 220] on div "70 $70.00" at bounding box center [490, 238] width 46 height 37
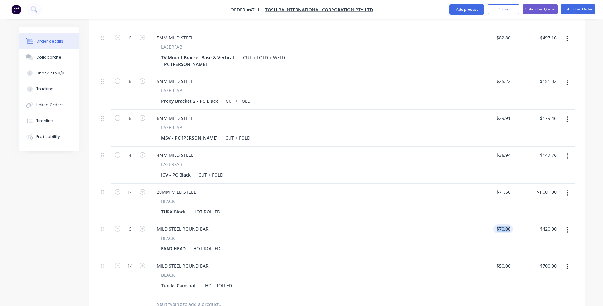
click at [501, 220] on div "$70.00 $70.00" at bounding box center [490, 238] width 46 height 37
type input "$91.00"
type input "$546.00"
click at [472, 231] on div "$91.00 91" at bounding box center [490, 238] width 46 height 37
click at [506, 261] on input "50" at bounding box center [504, 265] width 17 height 9
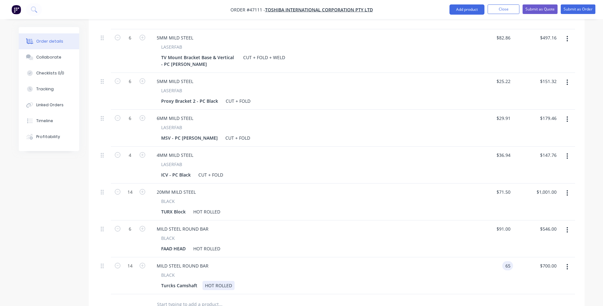
type input "$65.00"
type input "$910.00"
click at [455, 272] on div "BLACK Turcks Camshaft HOT ROLLED" at bounding box center [308, 281] width 313 height 18
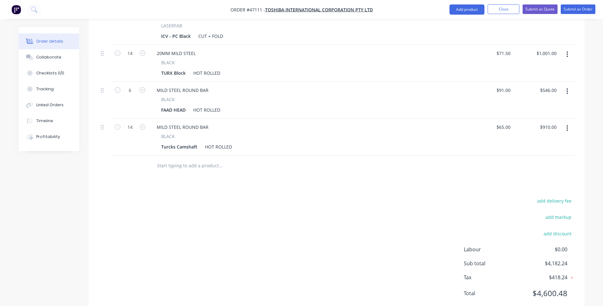
scroll to position [521, 0]
click at [472, 196] on div "add delivery fee add markup add discount Labour $0.00 Sub total $4,182.24 Tax $…" at bounding box center [336, 250] width 477 height 109
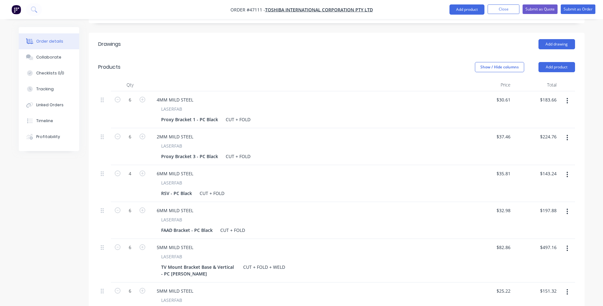
scroll to position [171, 0]
drag, startPoint x: 585, startPoint y: 108, endPoint x: 564, endPoint y: 109, distance: 21.3
click at [585, 108] on div "Order details Collaborate Checklists 0/0 Tracking Linked Orders Timeline Profit…" at bounding box center [301, 264] width 579 height 817
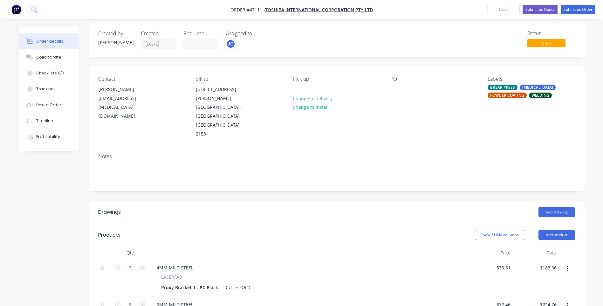
scroll to position [0, 0]
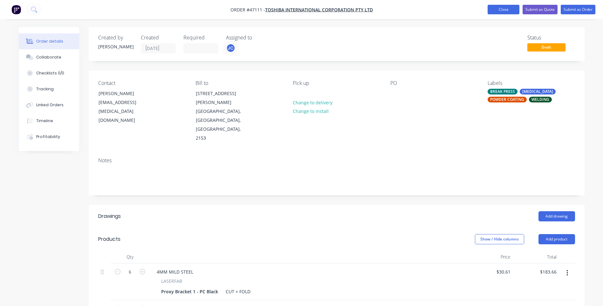
click at [504, 11] on button "Close" at bounding box center [504, 10] width 32 height 10
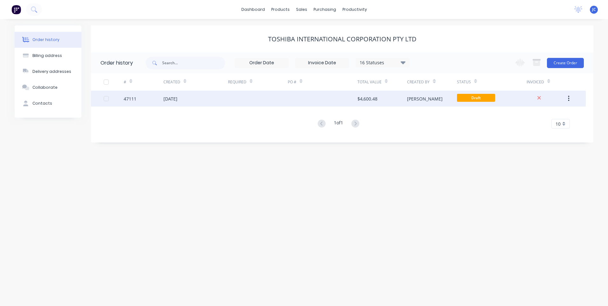
click at [205, 95] on div "[DATE]" at bounding box center [195, 99] width 65 height 16
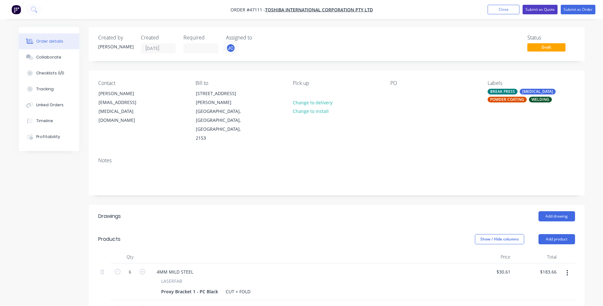
click at [539, 10] on button "Submit as Quote" at bounding box center [540, 10] width 35 height 10
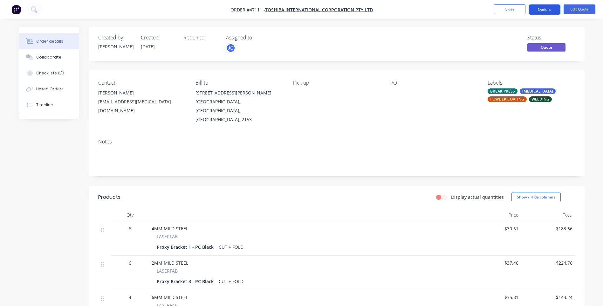
click at [547, 12] on button "Options" at bounding box center [545, 9] width 32 height 10
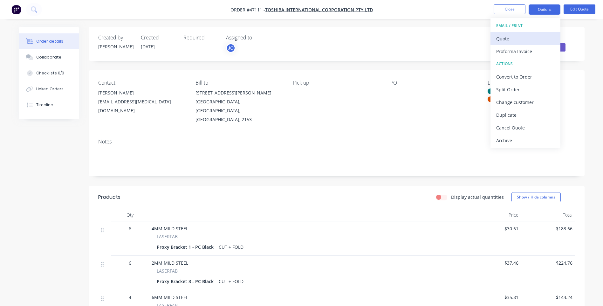
click at [508, 38] on div "Quote" at bounding box center [525, 38] width 59 height 9
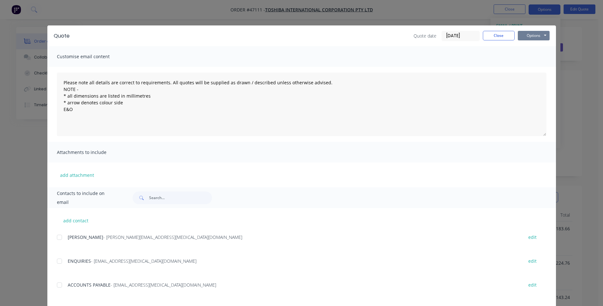
click at [533, 36] on button "Options" at bounding box center [534, 36] width 32 height 10
click at [530, 57] on button "Print" at bounding box center [538, 57] width 41 height 10
click at [491, 34] on button "Close" at bounding box center [499, 36] width 32 height 10
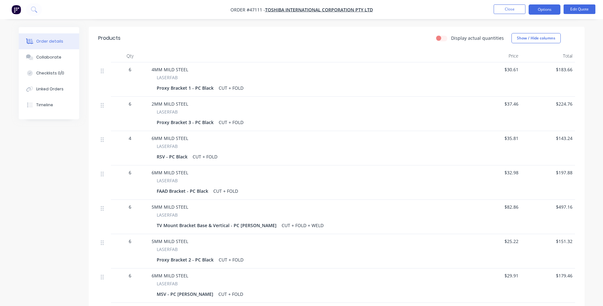
scroll to position [160, 0]
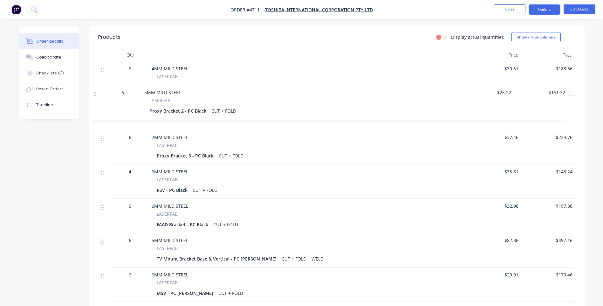
drag, startPoint x: 102, startPoint y: 233, endPoint x: 96, endPoint y: 91, distance: 142.6
click at [96, 91] on div "Qty Price Total 6 4MM MILD STEEL LASERFAB Proxy Bracket 1 - PC Black CUT + FOLD…" at bounding box center [337, 244] width 496 height 390
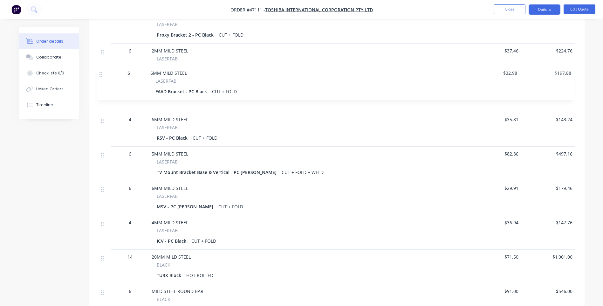
scroll to position [246, 0]
drag, startPoint x: 102, startPoint y: 102, endPoint x: 101, endPoint y: 77, distance: 25.8
click at [101, 77] on div "6 4MM MILD STEEL LASERFAB Proxy Bracket 1 - PC Black CUT + FOLD $30.61 $183.66 …" at bounding box center [336, 164] width 477 height 378
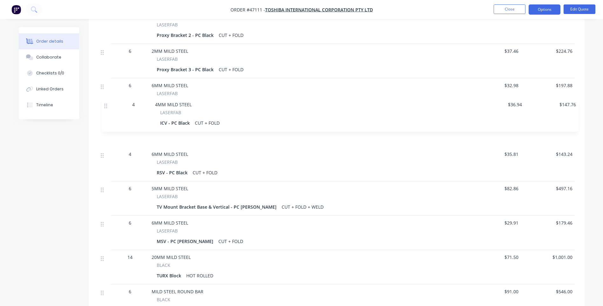
drag, startPoint x: 103, startPoint y: 217, endPoint x: 107, endPoint y: 107, distance: 109.1
click at [107, 107] on div "6 4MM MILD STEEL LASERFAB Proxy Bracket 1 - PC Black CUT + FOLD $30.61 $183.66 …" at bounding box center [336, 164] width 477 height 378
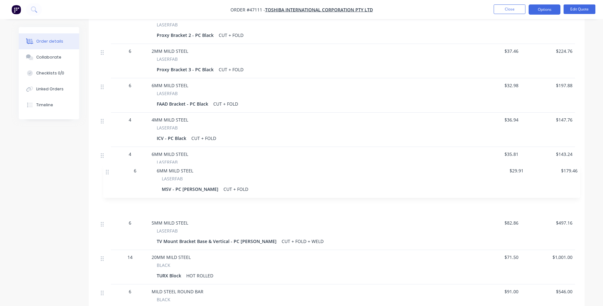
drag, startPoint x: 104, startPoint y: 215, endPoint x: 109, endPoint y: 170, distance: 45.8
click at [109, 170] on div "6 4MM MILD STEEL LASERFAB Proxy Bracket 1 - PC Black CUT + FOLD $30.61 $183.66 …" at bounding box center [336, 164] width 477 height 378
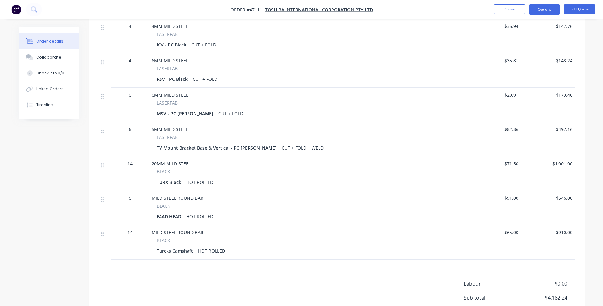
scroll to position [341, 0]
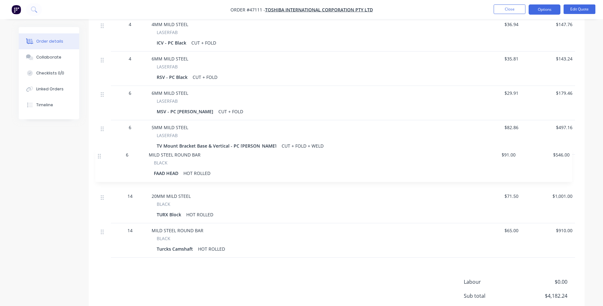
drag, startPoint x: 103, startPoint y: 189, endPoint x: 100, endPoint y: 154, distance: 34.8
click at [100, 154] on div "6 4MM MILD STEEL LASERFAB Proxy Bracket 1 - PC Black CUT + FOLD $30.61 $183.66 …" at bounding box center [336, 69] width 477 height 378
click at [166, 210] on div "TURX Block" at bounding box center [170, 214] width 27 height 9
click at [199, 210] on div "HOT ROLLED" at bounding box center [200, 214] width 32 height 9
click at [581, 10] on button "Edit Quote" at bounding box center [580, 9] width 32 height 10
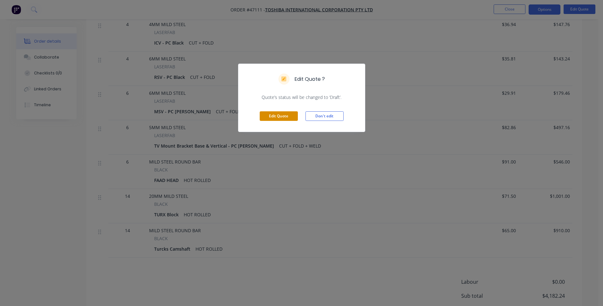
click at [291, 115] on button "Edit Quote" at bounding box center [279, 116] width 38 height 10
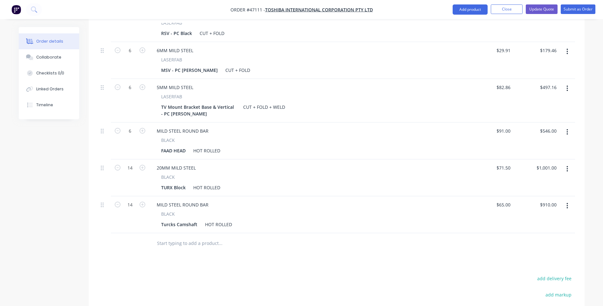
scroll to position [445, 0]
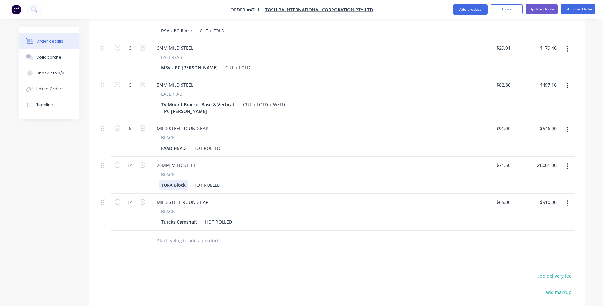
click at [171, 180] on div "TURX Block" at bounding box center [174, 184] width 30 height 9
click at [172, 180] on div "TURX Block" at bounding box center [174, 184] width 30 height 9
click at [281, 245] on div "Drawings Add drawing Products Show / Hide columns Add product Qty Price Total 6…" at bounding box center [337, 75] width 496 height 630
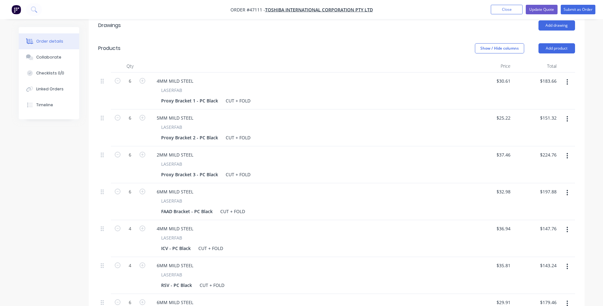
scroll to position [95, 0]
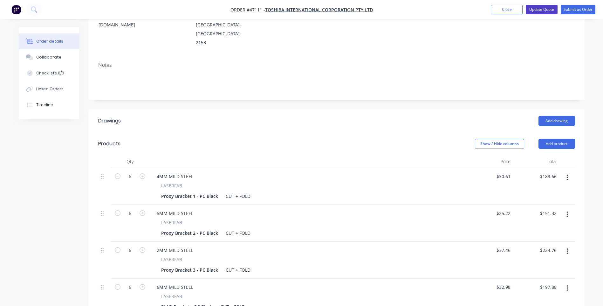
click at [532, 9] on button "Update Quote" at bounding box center [542, 10] width 32 height 10
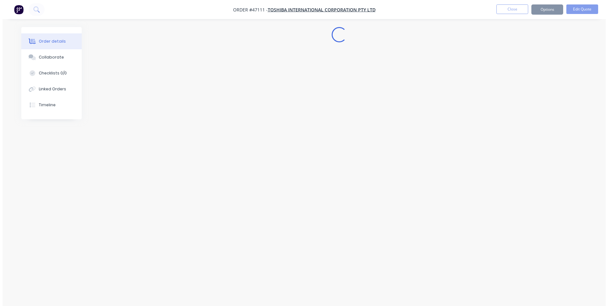
scroll to position [0, 0]
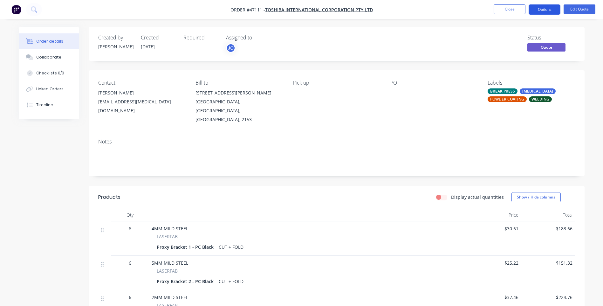
click at [539, 14] on button "Options" at bounding box center [545, 9] width 32 height 10
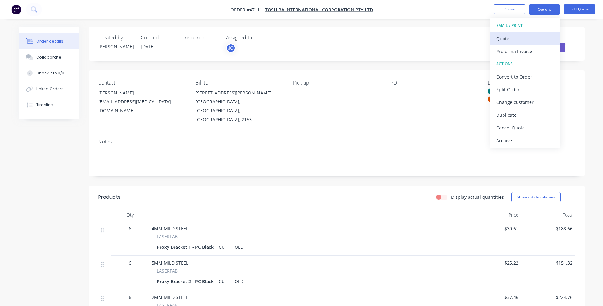
click at [501, 42] on div "Quote" at bounding box center [525, 38] width 59 height 9
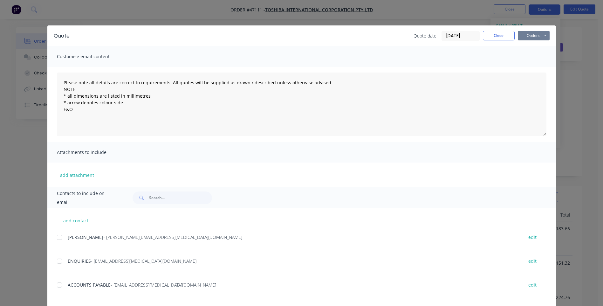
click at [536, 33] on button "Options" at bounding box center [534, 36] width 32 height 10
click at [529, 54] on button "Print" at bounding box center [538, 57] width 41 height 10
